Goal: Task Accomplishment & Management: Use online tool/utility

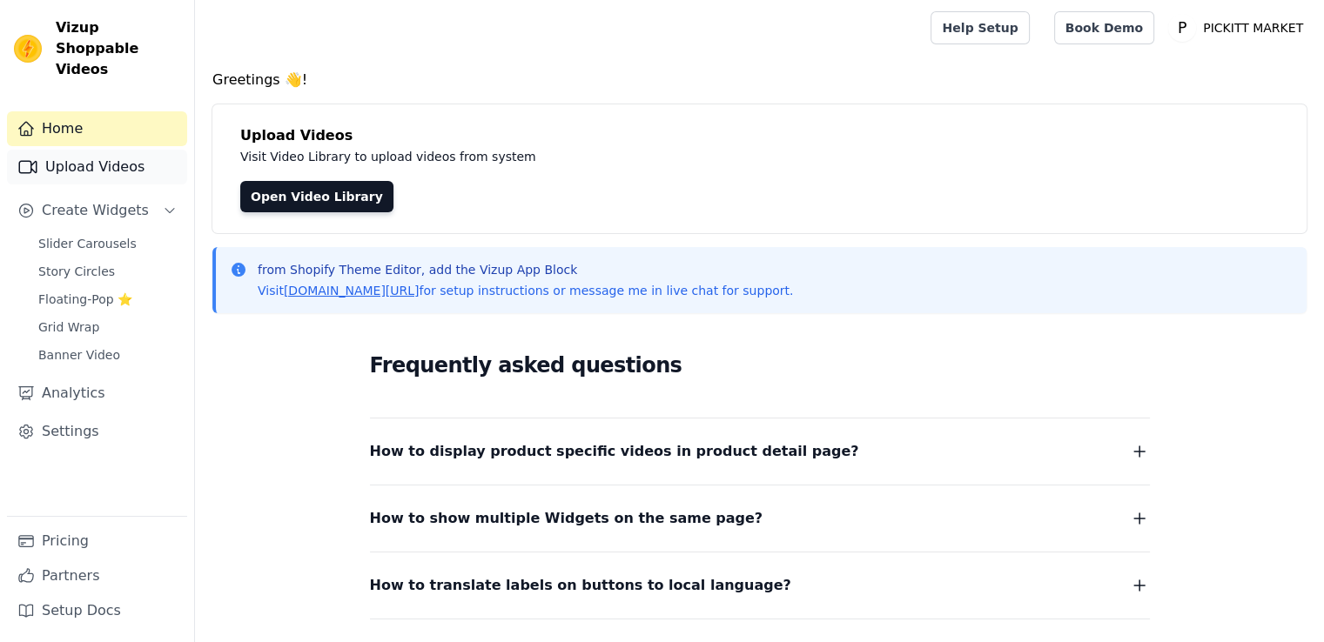
click at [109, 153] on link "Upload Videos" at bounding box center [97, 167] width 180 height 35
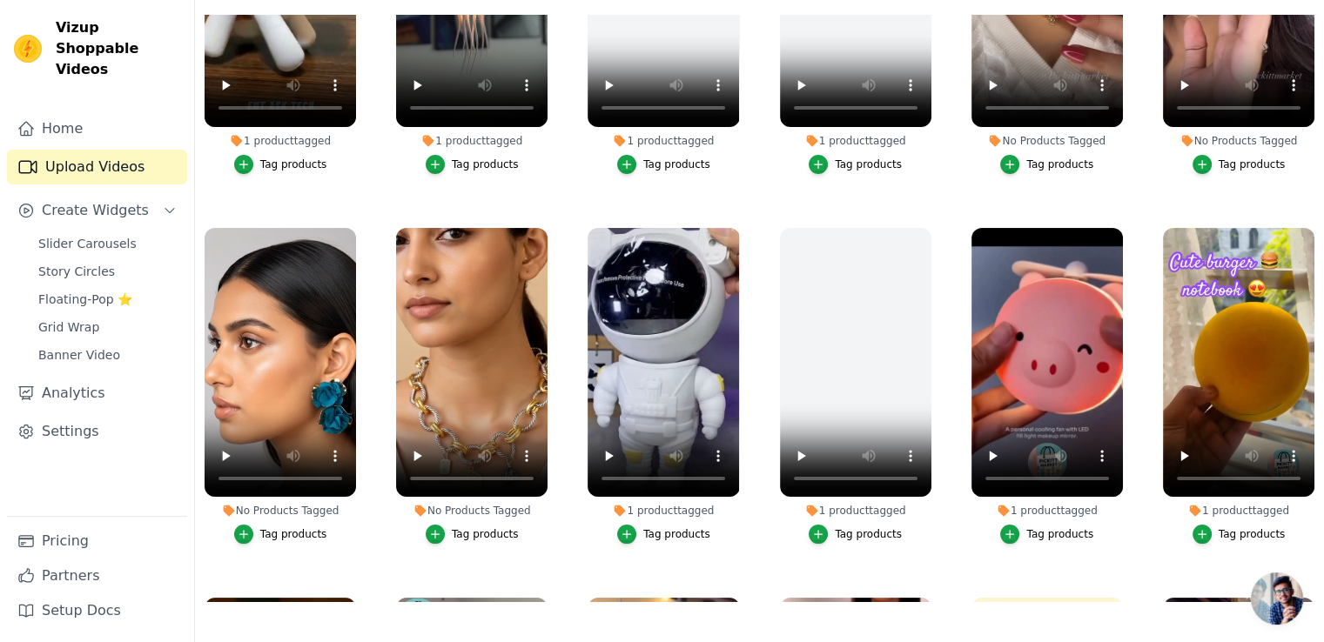
scroll to position [200, 0]
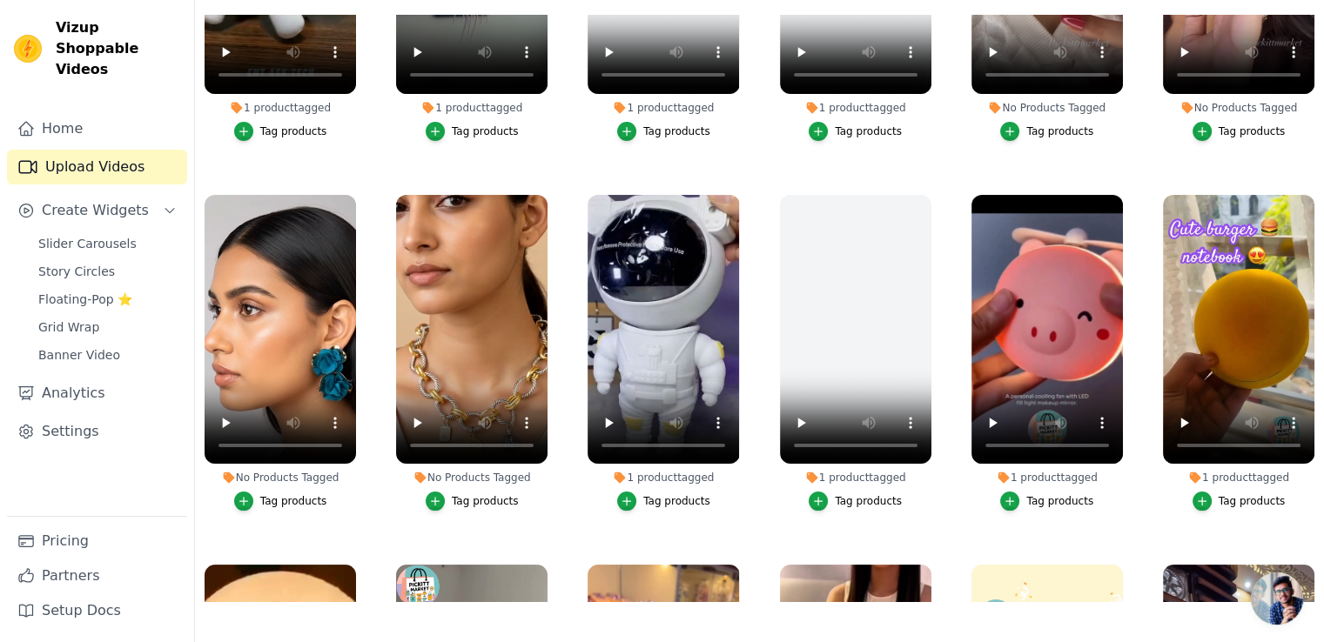
click at [472, 499] on div "Tag products" at bounding box center [485, 501] width 67 height 14
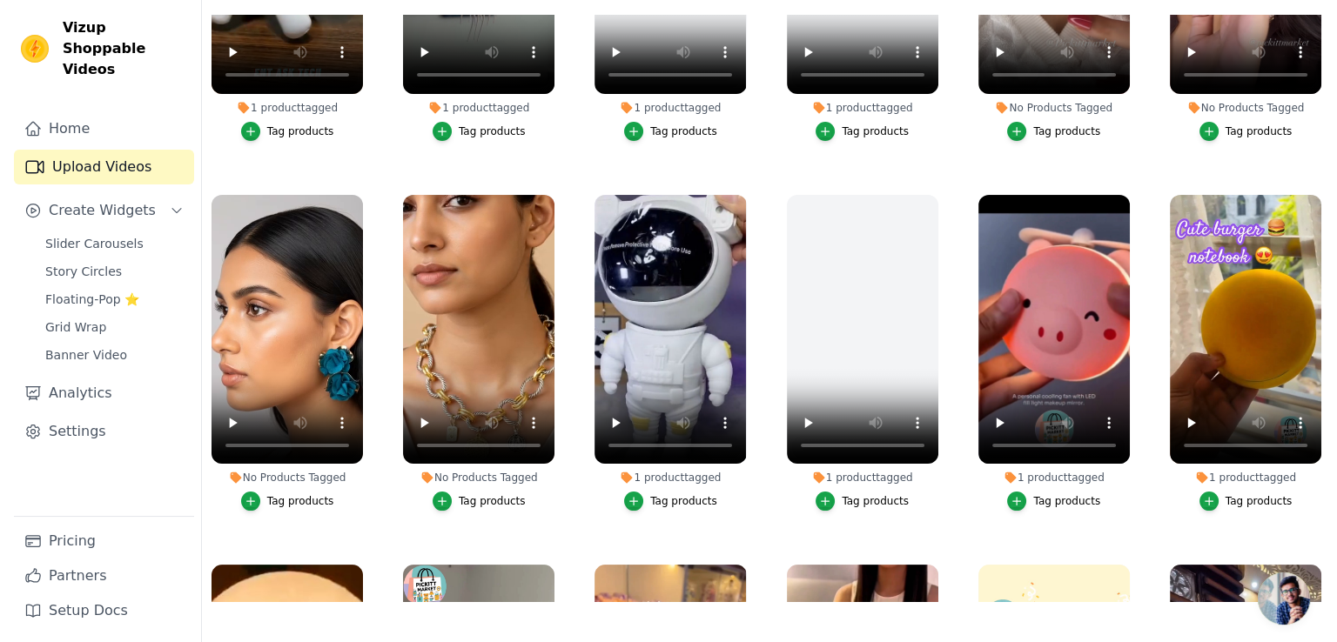
scroll to position [0, 0]
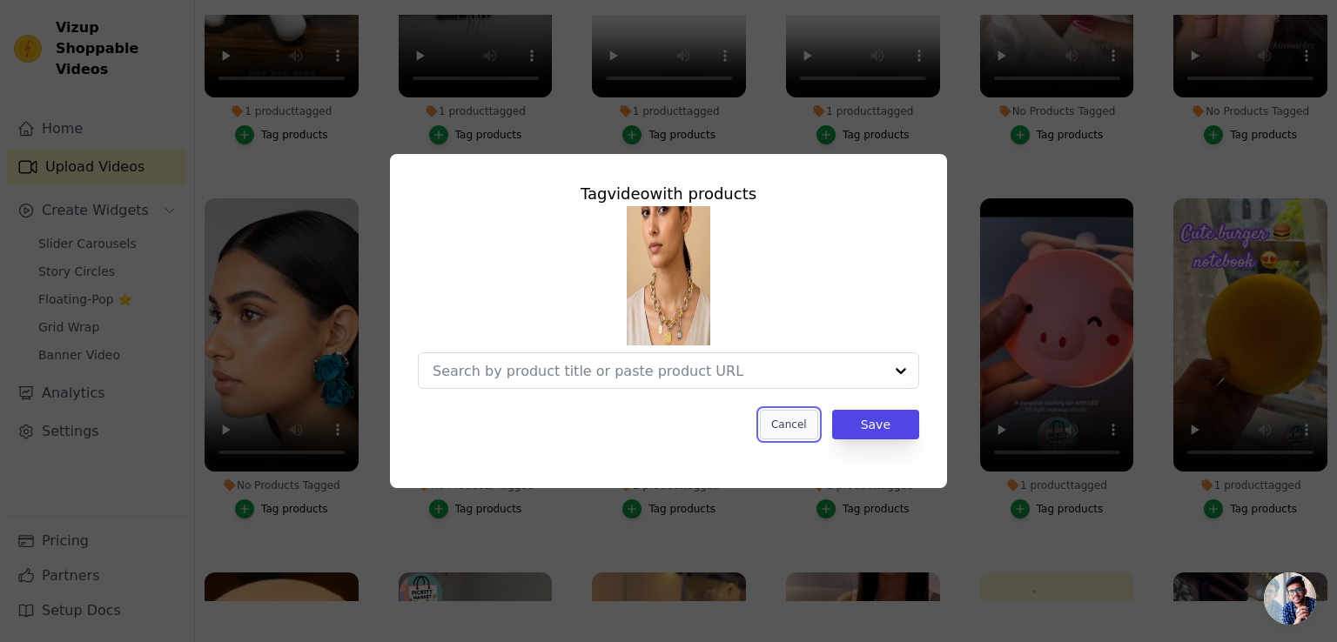
click at [798, 422] on button "Cancel" at bounding box center [789, 425] width 58 height 30
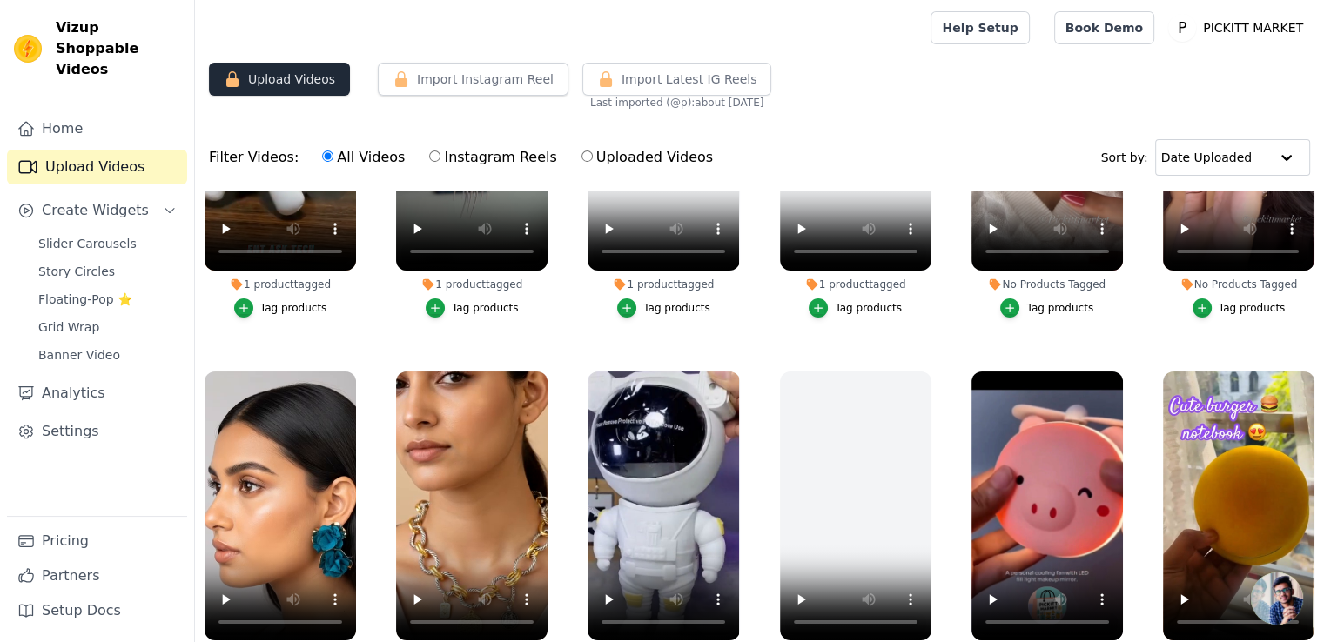
click at [303, 92] on button "Upload Videos" at bounding box center [279, 79] width 141 height 33
click at [67, 536] on link "Pricing" at bounding box center [97, 541] width 180 height 35
